Goal: Information Seeking & Learning: Learn about a topic

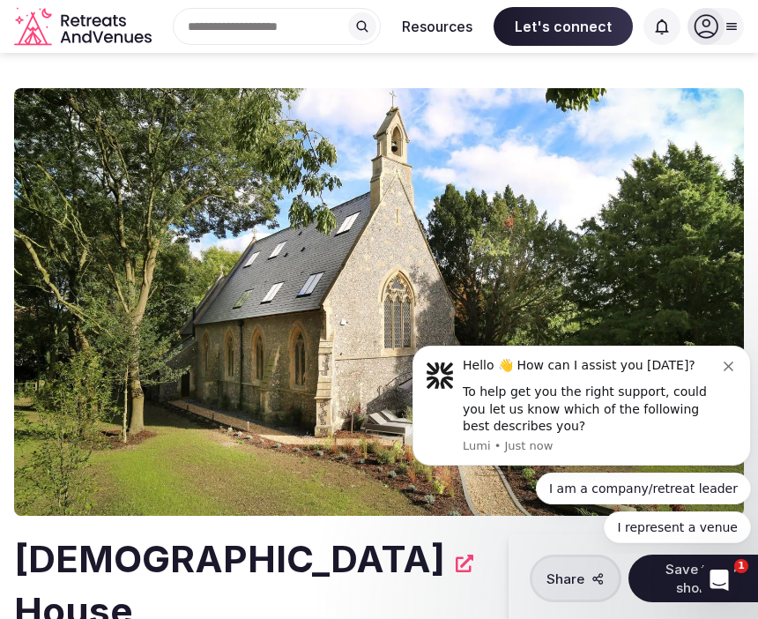
click at [735, 367] on button "Dismiss notification" at bounding box center [731, 364] width 14 height 14
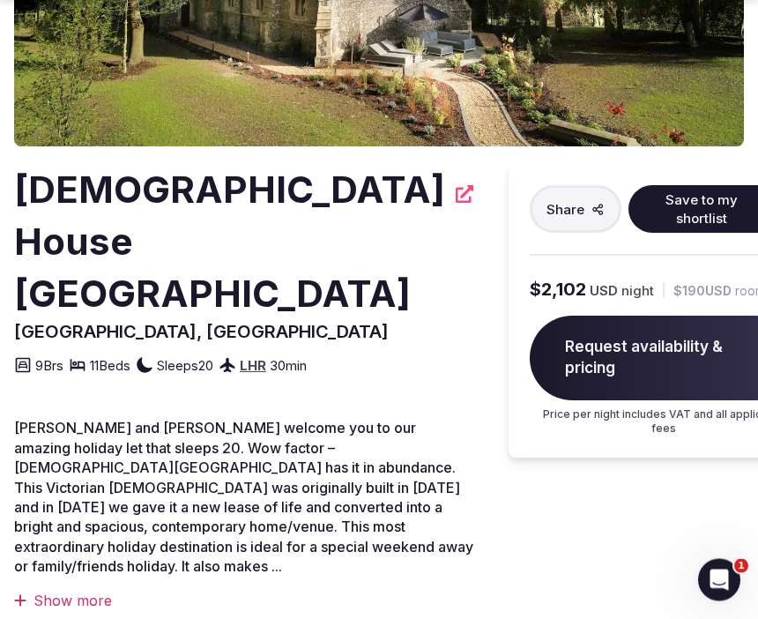
scroll to position [375, 0]
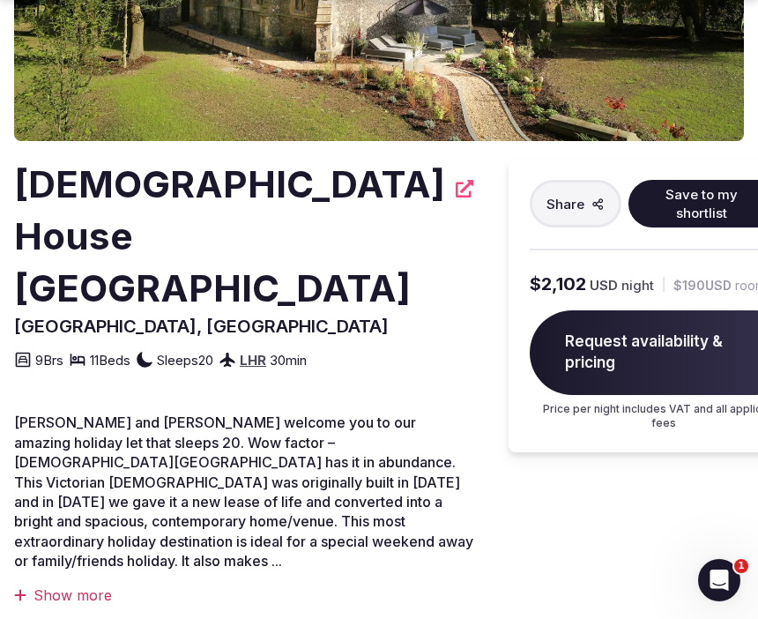
click at [93, 585] on div "Show more" at bounding box center [243, 594] width 459 height 19
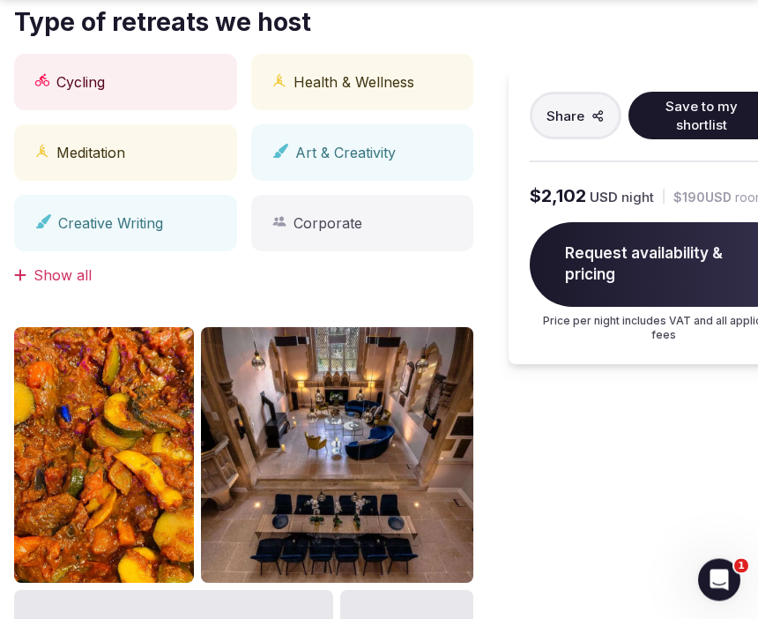
scroll to position [1063, 0]
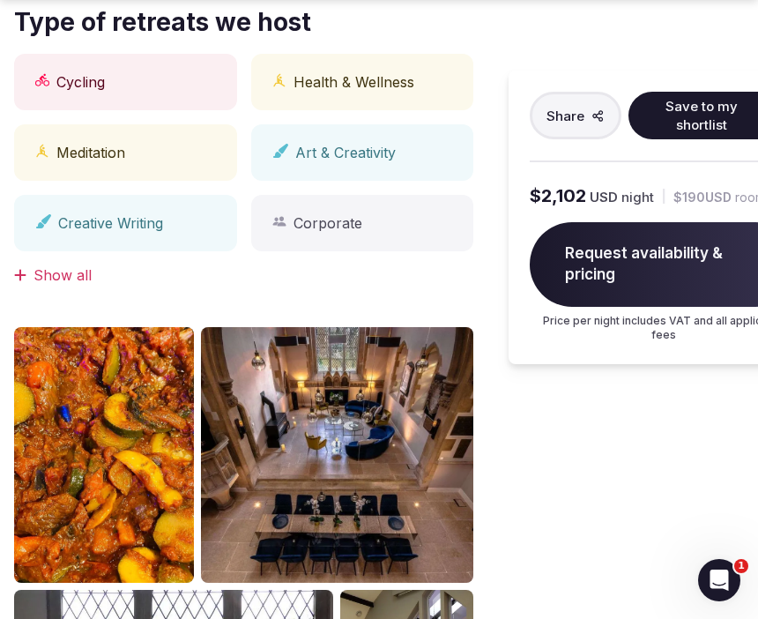
click at [91, 487] on img at bounding box center [104, 455] width 180 height 256
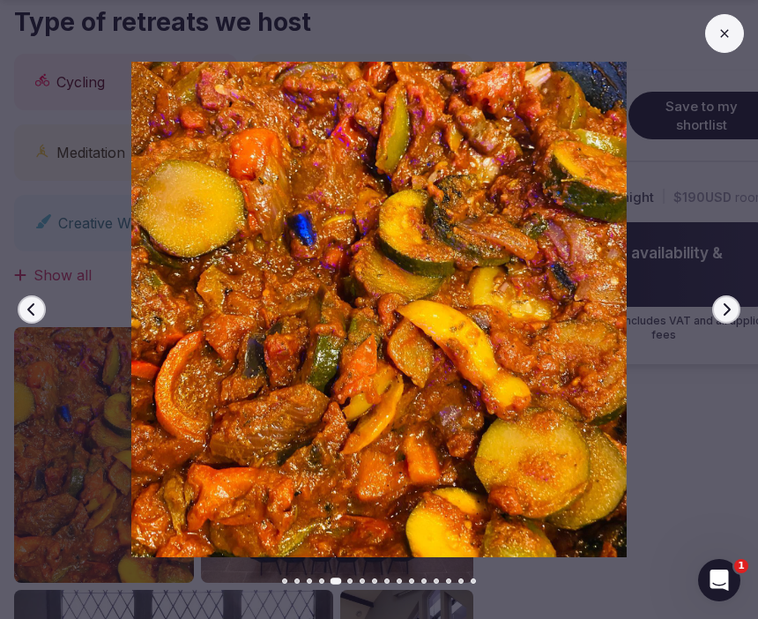
click at [714, 330] on img at bounding box center [379, 309] width 758 height 495
click at [733, 323] on button "Next slide" at bounding box center [726, 309] width 28 height 28
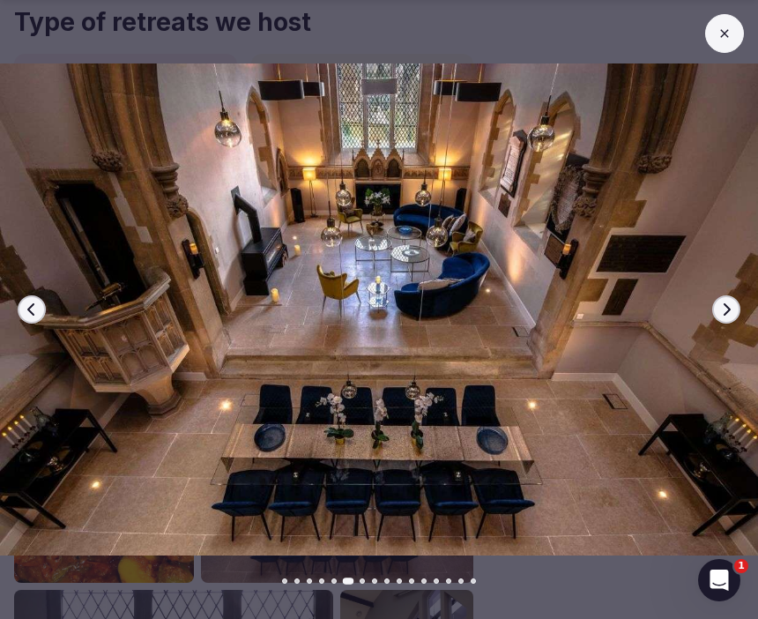
click at [734, 323] on button "Next slide" at bounding box center [726, 309] width 28 height 28
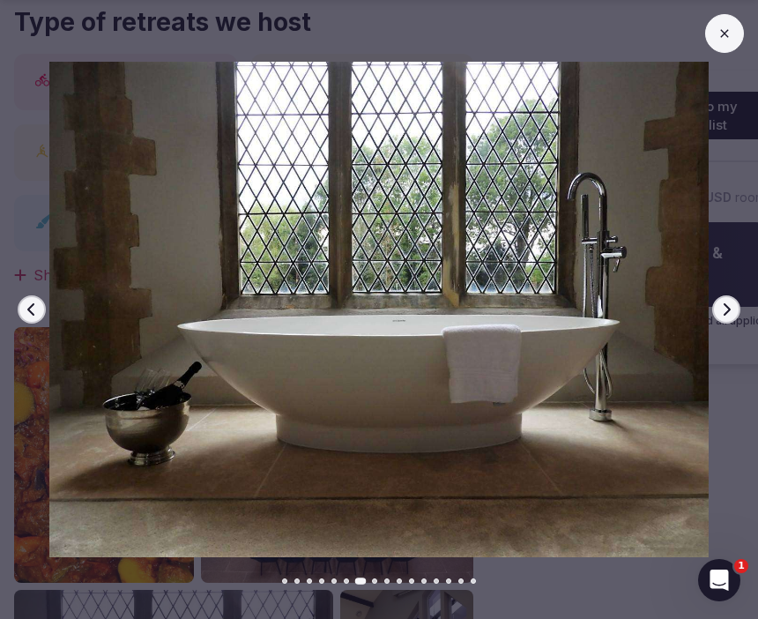
click at [730, 316] on icon "button" at bounding box center [726, 309] width 14 height 14
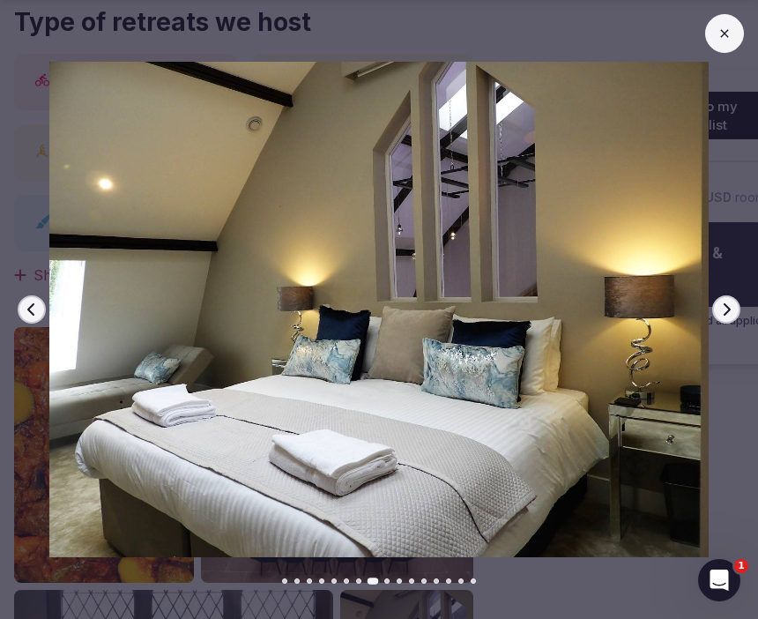
click at [732, 316] on icon "button" at bounding box center [726, 309] width 14 height 14
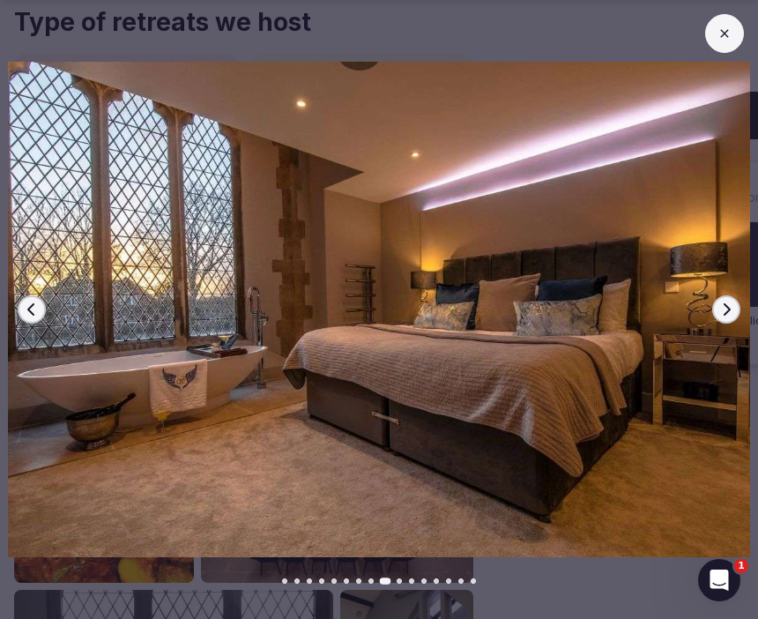
click at [731, 316] on icon "button" at bounding box center [726, 309] width 14 height 14
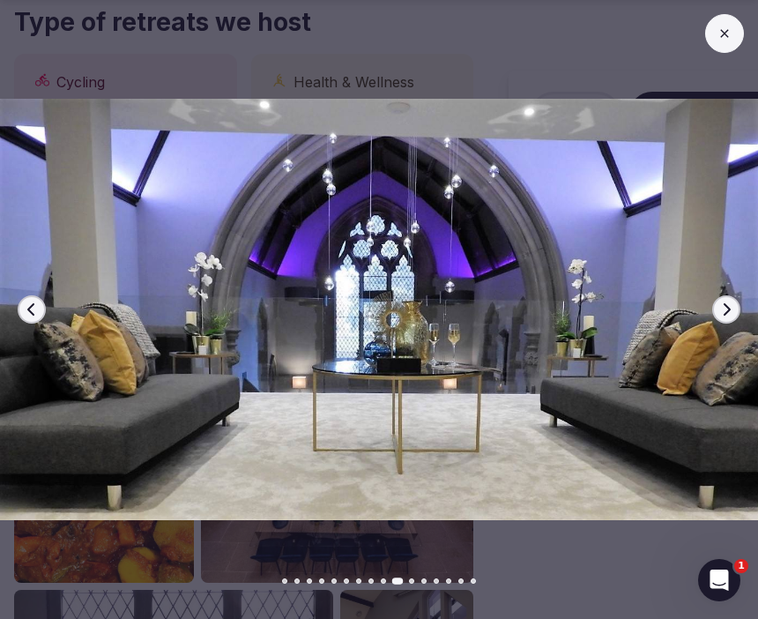
click at [729, 316] on icon "button" at bounding box center [726, 309] width 14 height 14
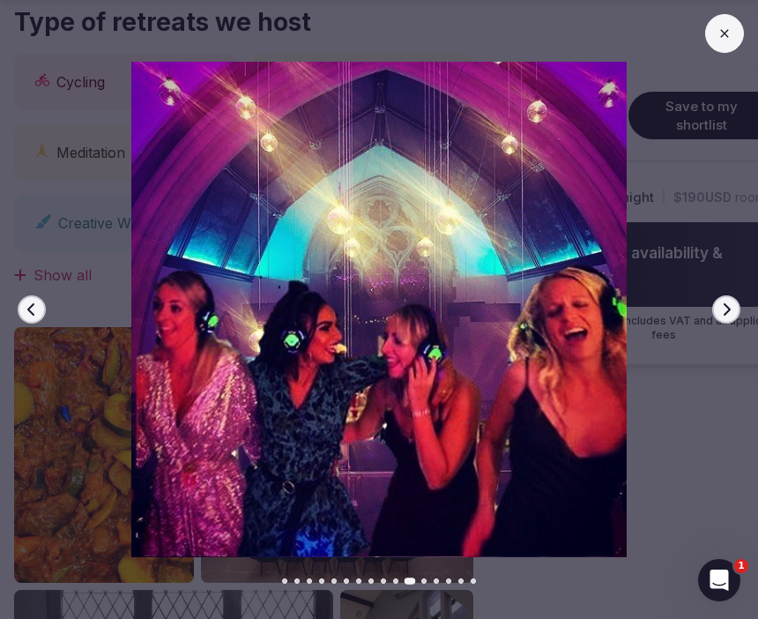
click at [725, 323] on button "Next slide" at bounding box center [726, 309] width 28 height 28
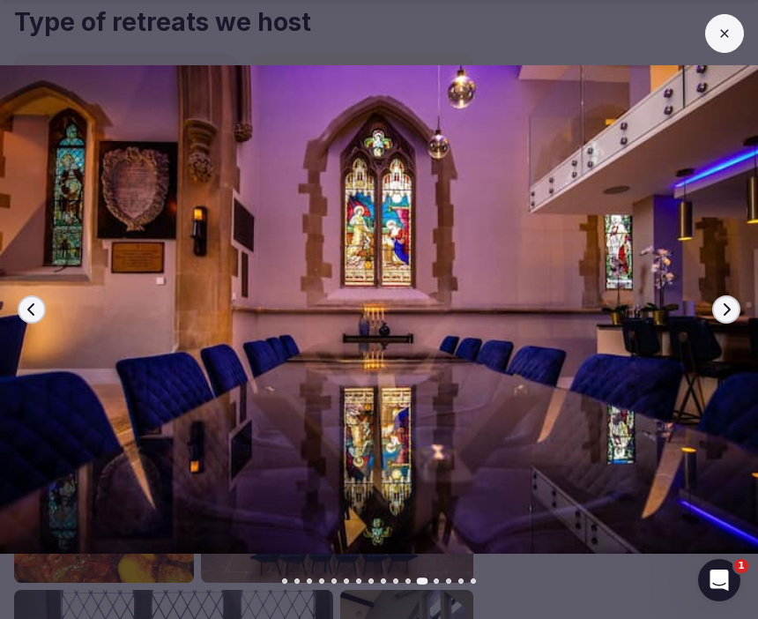
click at [728, 323] on button "Next slide" at bounding box center [726, 309] width 28 height 28
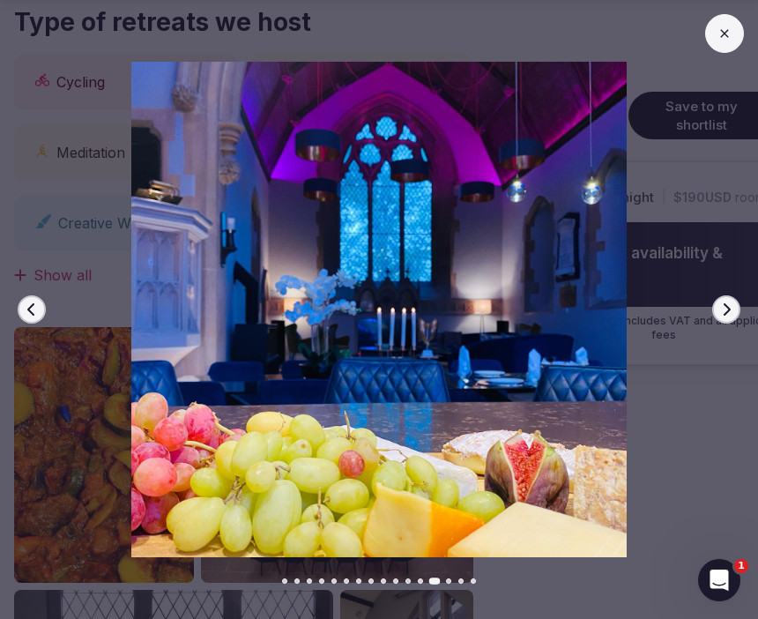
click at [726, 316] on icon "button" at bounding box center [726, 309] width 14 height 14
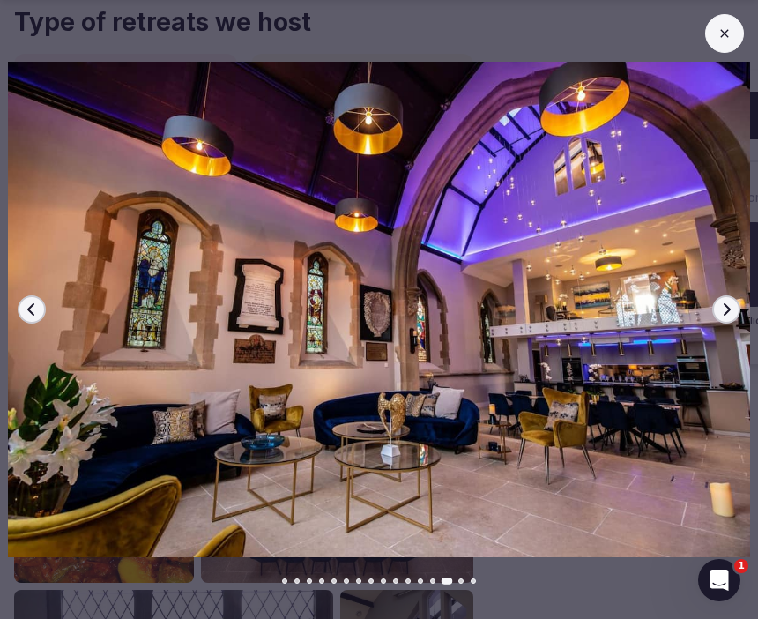
click at [732, 316] on icon "button" at bounding box center [726, 309] width 14 height 14
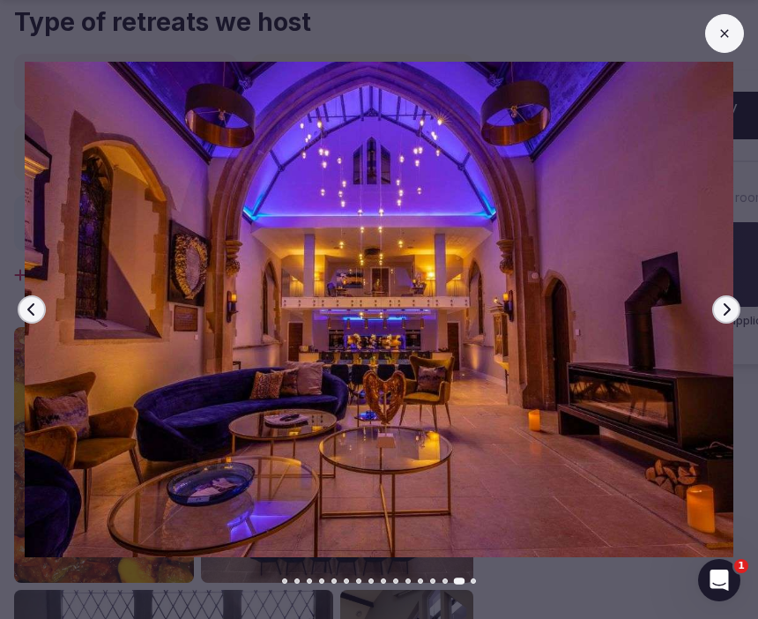
click at [737, 325] on img at bounding box center [379, 309] width 758 height 495
click at [728, 316] on icon "button" at bounding box center [726, 309] width 14 height 14
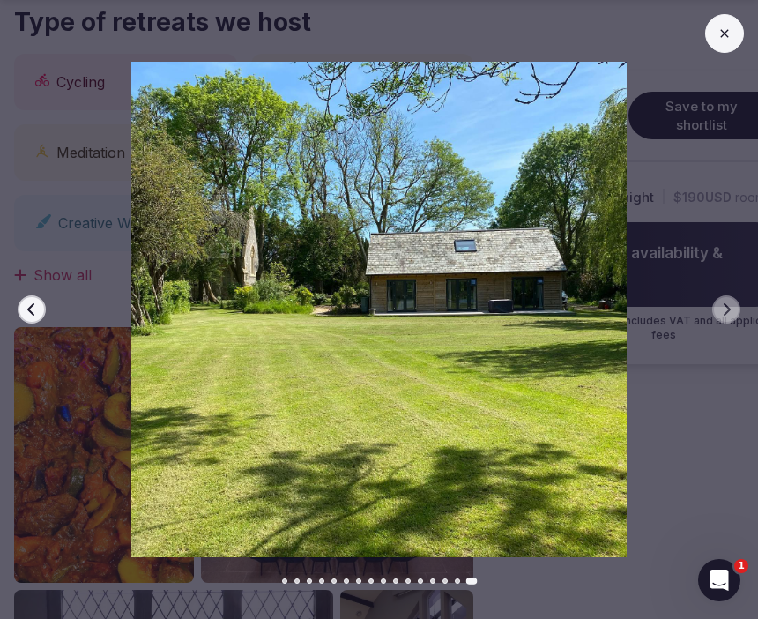
click at [718, 326] on img at bounding box center [379, 309] width 758 height 495
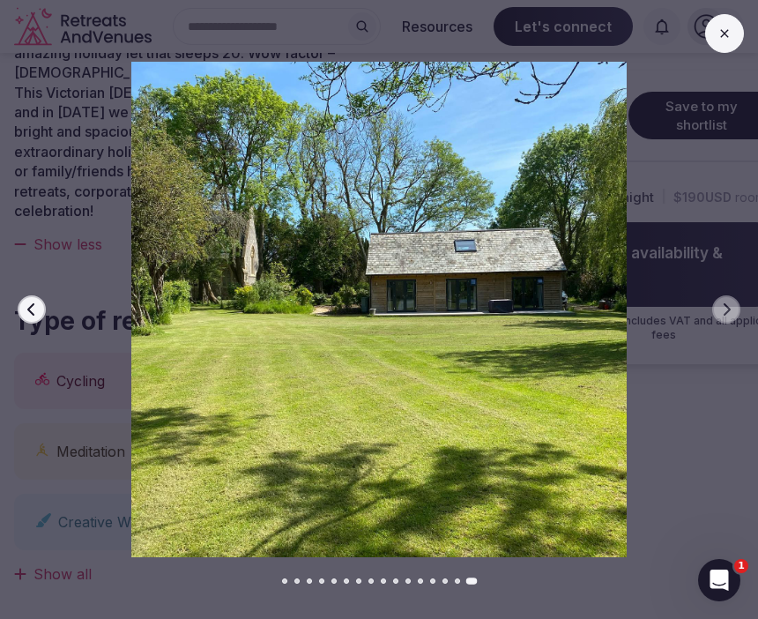
scroll to position [709, 0]
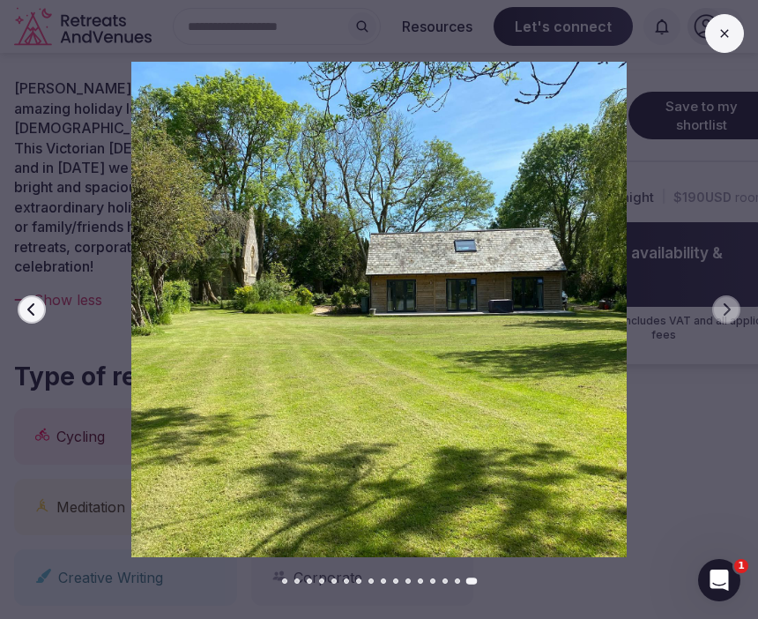
click at [723, 33] on icon at bounding box center [724, 33] width 14 height 14
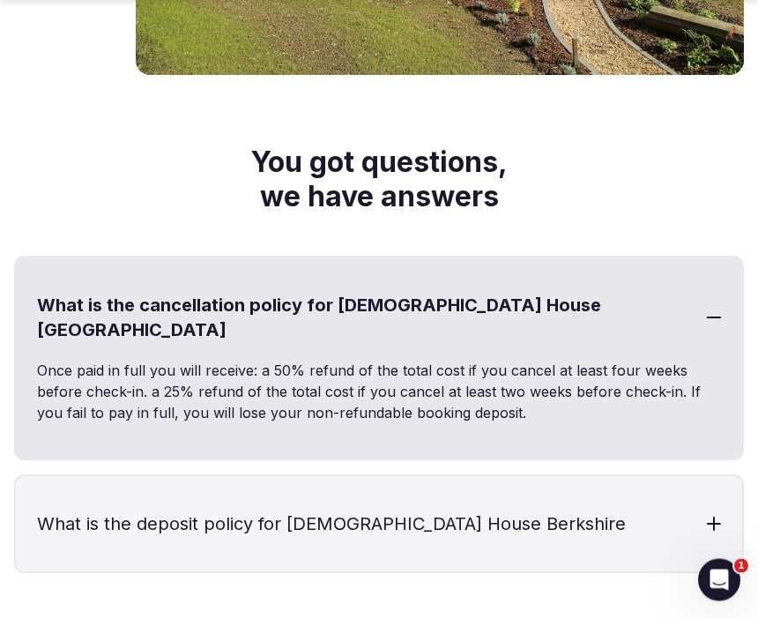
scroll to position [9704, 0]
click at [717, 516] on div at bounding box center [714, 523] width 14 height 14
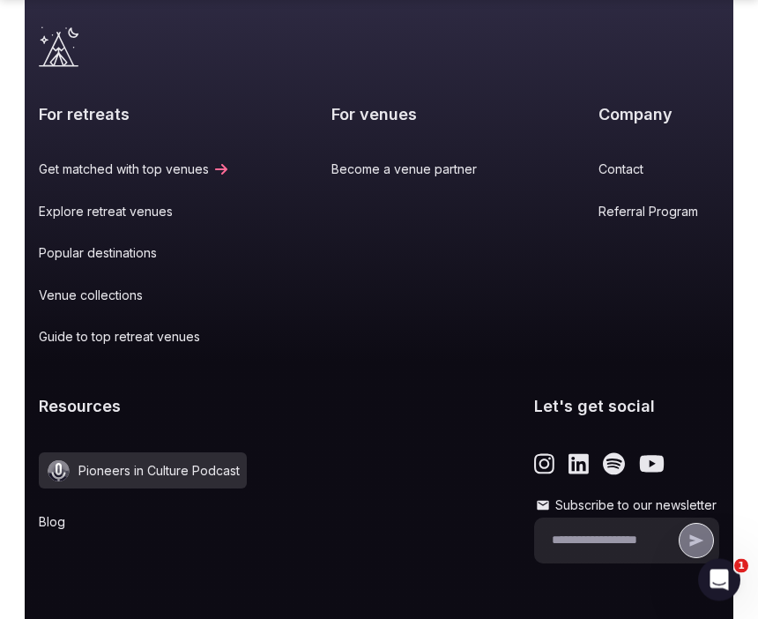
scroll to position [10448, 0]
